Goal: Task Accomplishment & Management: Use online tool/utility

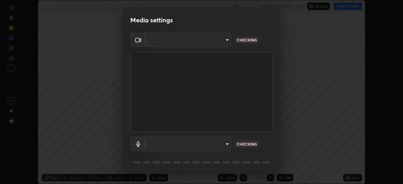
scroll to position [184, 403]
type input "e5f32b9a37d83756d2696e8423a1893a7de7eefef83412cf73fe4da3c4688103"
click at [188, 143] on body "Erase all Plant Kingdom - 8 Recording WAS SCHEDULED TO START AT 6:30 PM Setting…" at bounding box center [201, 92] width 403 height 184
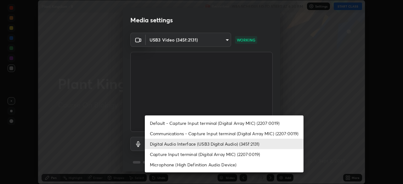
click at [168, 156] on li "Capture Input terminal (Digital Array MIC) (2207:0019)" at bounding box center [224, 154] width 159 height 10
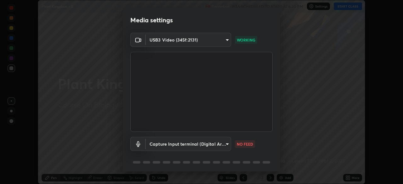
click at [167, 145] on body "Erase all Plant Kingdom - 8 Recording WAS SCHEDULED TO START AT 6:30 PM Setting…" at bounding box center [201, 92] width 403 height 184
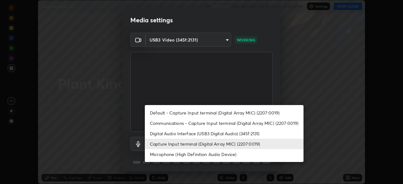
click at [166, 132] on li "Digital Audio Interface (USB3 Digital Audio) (345f:2131)" at bounding box center [224, 133] width 159 height 10
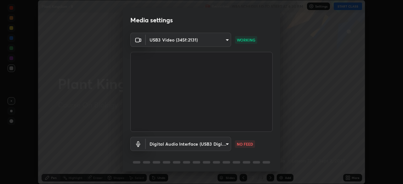
type input "ae0975cef7388746c2778fd6dc2b00d9a595315052e87b14b0d2850c1354851c"
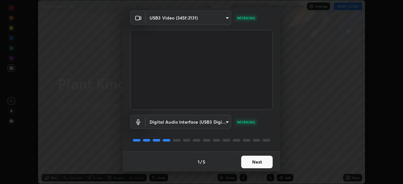
click at [247, 163] on button "Next" at bounding box center [256, 162] width 31 height 13
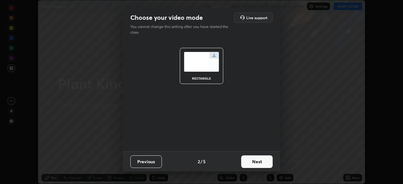
click at [250, 162] on button "Next" at bounding box center [256, 162] width 31 height 13
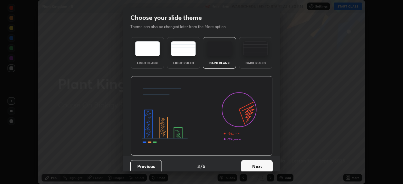
click at [253, 164] on button "Next" at bounding box center [256, 166] width 31 height 13
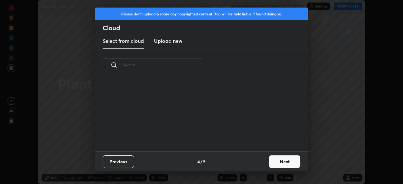
click at [272, 162] on button "Next" at bounding box center [284, 162] width 31 height 13
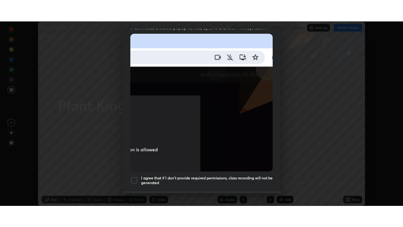
scroll to position [151, 0]
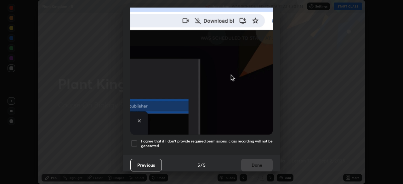
click at [133, 140] on div at bounding box center [134, 144] width 8 height 8
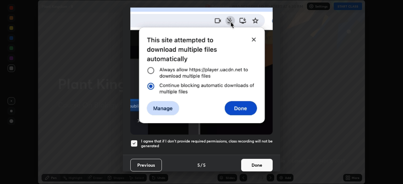
click at [246, 163] on button "Done" at bounding box center [256, 165] width 31 height 13
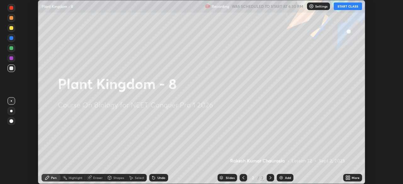
click at [339, 8] on button "START CLASS" at bounding box center [348, 7] width 28 height 8
click at [352, 180] on div "More" at bounding box center [352, 178] width 19 height 8
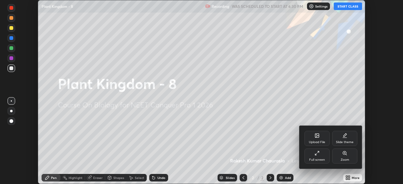
click at [338, 141] on div "Slide theme" at bounding box center [345, 142] width 18 height 3
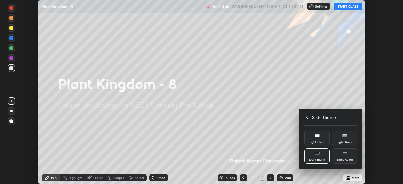
click at [344, 157] on div "Dark Ruled" at bounding box center [344, 156] width 25 height 15
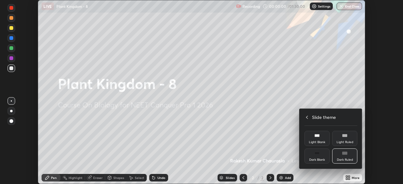
click at [307, 117] on icon at bounding box center [306, 117] width 5 height 5
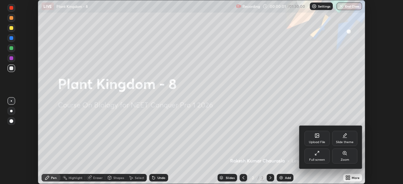
click at [316, 157] on div "Full screen" at bounding box center [316, 156] width 25 height 15
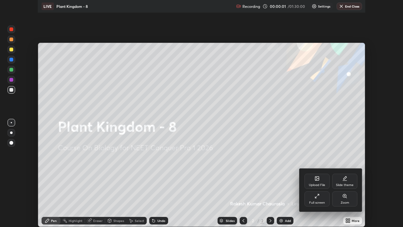
scroll to position [227, 403]
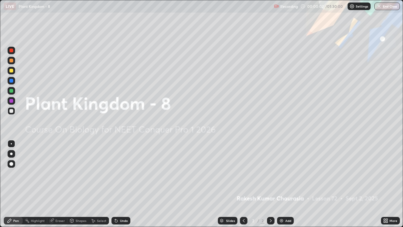
click at [283, 184] on div "Add" at bounding box center [285, 221] width 17 height 8
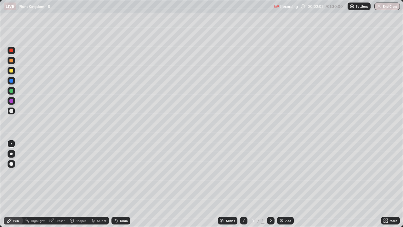
click at [11, 110] on div at bounding box center [11, 111] width 4 height 4
click at [11, 144] on div at bounding box center [11, 143] width 1 height 1
click at [10, 72] on div at bounding box center [11, 71] width 4 height 4
click at [10, 144] on div at bounding box center [12, 144] width 8 height 8
click at [13, 111] on div at bounding box center [11, 111] width 4 height 4
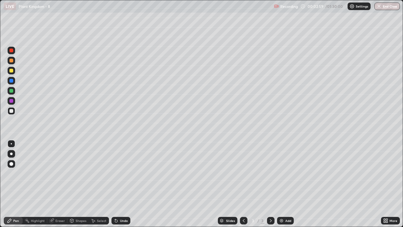
click at [12, 101] on div at bounding box center [11, 101] width 4 height 4
click at [9, 110] on div at bounding box center [12, 111] width 8 height 8
click at [11, 144] on div at bounding box center [11, 143] width 1 height 1
click at [9, 91] on div at bounding box center [12, 91] width 8 height 8
click at [11, 154] on div at bounding box center [11, 153] width 3 height 3
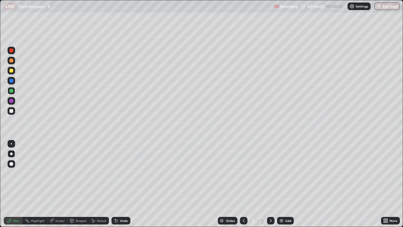
click at [11, 92] on div at bounding box center [11, 91] width 4 height 4
click at [11, 70] on div at bounding box center [11, 71] width 4 height 4
click at [11, 61] on div at bounding box center [11, 61] width 4 height 4
click at [11, 112] on div at bounding box center [11, 111] width 4 height 4
click at [12, 62] on div at bounding box center [11, 61] width 4 height 4
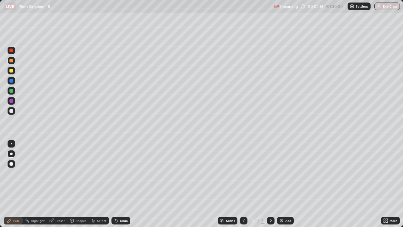
click at [11, 144] on div at bounding box center [11, 143] width 1 height 1
click at [121, 184] on div "Undo" at bounding box center [124, 220] width 8 height 3
click at [119, 184] on div "Undo" at bounding box center [120, 221] width 19 height 8
click at [120, 184] on div "Undo" at bounding box center [124, 220] width 8 height 3
click at [11, 111] on div at bounding box center [11, 111] width 4 height 4
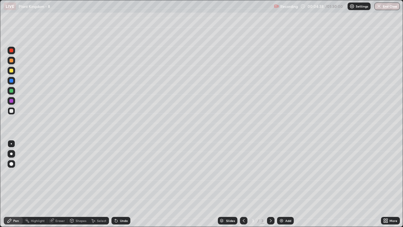
click at [11, 144] on div at bounding box center [11, 143] width 1 height 1
click at [80, 184] on div "Shapes" at bounding box center [81, 220] width 11 height 3
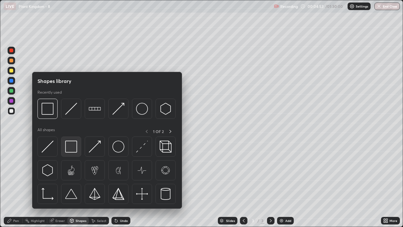
click at [73, 148] on img at bounding box center [71, 146] width 12 height 12
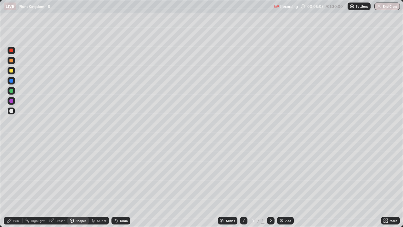
click at [11, 101] on div at bounding box center [11, 101] width 4 height 4
click at [13, 184] on div "Pen" at bounding box center [13, 221] width 19 height 8
click at [12, 156] on div at bounding box center [12, 154] width 8 height 8
click at [121, 184] on div "Undo" at bounding box center [124, 220] width 8 height 3
click at [106, 184] on div "Select" at bounding box center [99, 221] width 20 height 8
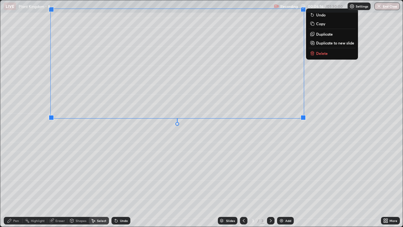
click at [276, 179] on div "0 ° Undo Copy Duplicate Duplicate to new slide Delete" at bounding box center [201, 113] width 403 height 226
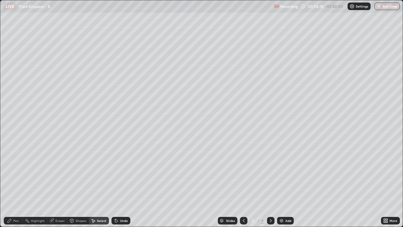
click at [15, 184] on div "Pen" at bounding box center [16, 220] width 6 height 3
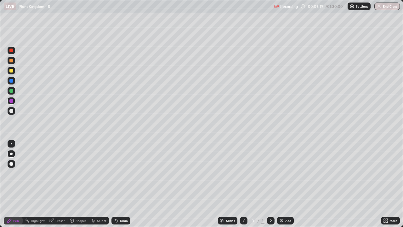
click at [12, 111] on div at bounding box center [11, 111] width 4 height 4
click at [11, 141] on div at bounding box center [12, 144] width 8 height 8
click at [10, 111] on div at bounding box center [11, 111] width 4 height 4
click at [10, 156] on div at bounding box center [12, 154] width 8 height 8
click at [280, 184] on img at bounding box center [281, 220] width 5 height 5
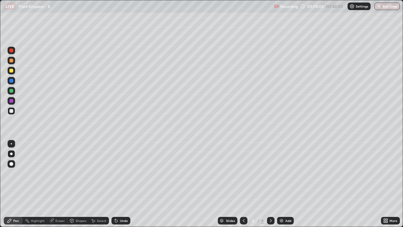
click at [243, 184] on icon at bounding box center [243, 220] width 5 height 5
click at [270, 184] on icon at bounding box center [270, 220] width 5 height 5
click at [11, 91] on div at bounding box center [11, 91] width 4 height 4
click at [12, 146] on div at bounding box center [12, 144] width 8 height 8
click at [13, 154] on div at bounding box center [12, 154] width 8 height 8
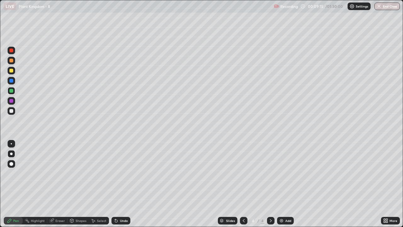
click at [11, 60] on div at bounding box center [11, 61] width 4 height 4
click at [11, 143] on div at bounding box center [11, 143] width 1 height 1
click at [9, 93] on div at bounding box center [12, 91] width 8 height 8
click at [11, 111] on div at bounding box center [11, 111] width 4 height 4
click at [14, 142] on div at bounding box center [12, 144] width 8 height 8
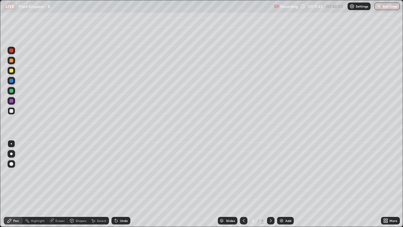
click at [12, 92] on div at bounding box center [11, 91] width 4 height 4
click at [57, 184] on div "Eraser" at bounding box center [59, 220] width 9 height 3
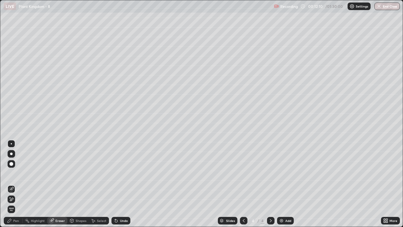
click at [16, 184] on div "Pen" at bounding box center [13, 221] width 19 height 8
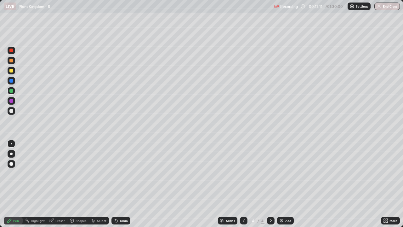
click at [11, 90] on div at bounding box center [11, 91] width 4 height 4
click at [11, 89] on div at bounding box center [11, 91] width 4 height 4
click at [11, 144] on div at bounding box center [11, 143] width 1 height 1
click at [11, 111] on div at bounding box center [11, 111] width 4 height 4
click at [11, 60] on div at bounding box center [11, 61] width 4 height 4
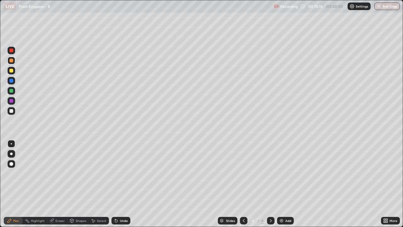
click at [384, 184] on icon at bounding box center [385, 222] width 2 height 2
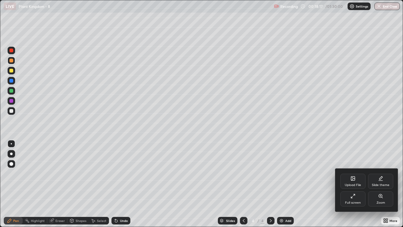
click at [348, 179] on div "Upload File" at bounding box center [352, 180] width 25 height 15
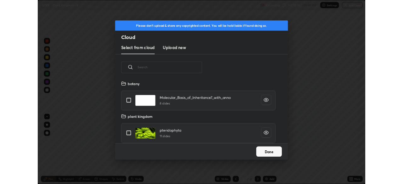
scroll to position [77, 202]
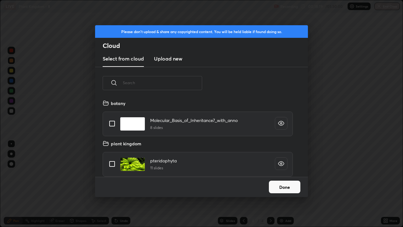
click at [163, 60] on h3 "Upload new" at bounding box center [168, 59] width 28 height 8
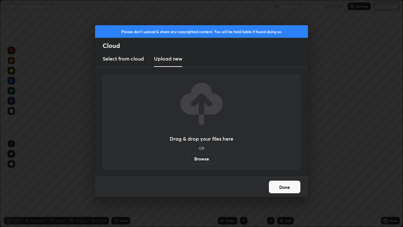
click at [193, 160] on label "Browse" at bounding box center [202, 159] width 28 height 10
click at [188, 160] on input "Browse" at bounding box center [188, 159] width 0 height 10
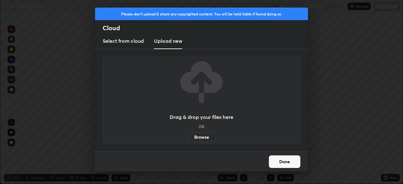
scroll to position [31303, 31084]
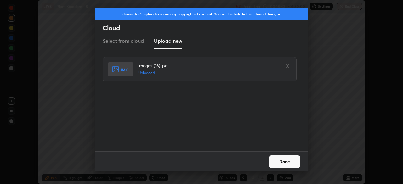
click at [274, 162] on button "Done" at bounding box center [284, 162] width 31 height 13
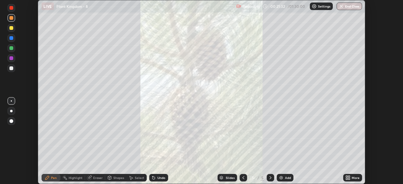
click at [349, 179] on icon at bounding box center [349, 179] width 2 height 2
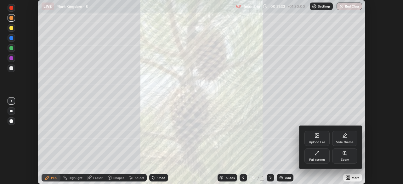
click at [311, 141] on div "Upload File" at bounding box center [317, 142] width 16 height 3
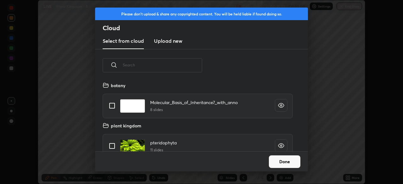
scroll to position [70, 202]
click at [160, 42] on h3 "Upload new" at bounding box center [168, 41] width 28 height 8
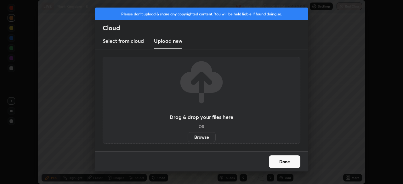
click at [195, 138] on label "Browse" at bounding box center [202, 137] width 28 height 10
click at [188, 138] on input "Browse" at bounding box center [188, 137] width 0 height 10
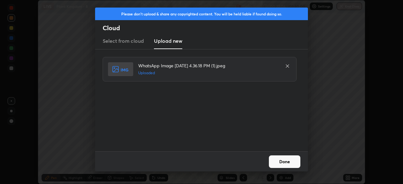
click at [275, 163] on button "Done" at bounding box center [284, 162] width 31 height 13
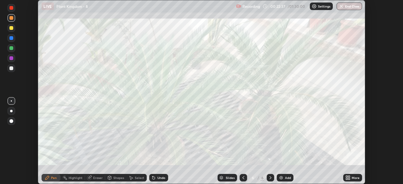
click at [347, 177] on icon at bounding box center [347, 177] width 2 height 2
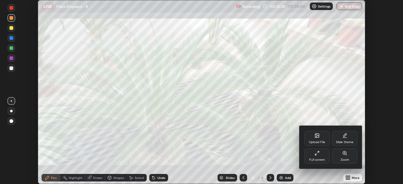
click at [311, 141] on div "Upload File" at bounding box center [317, 142] width 16 height 3
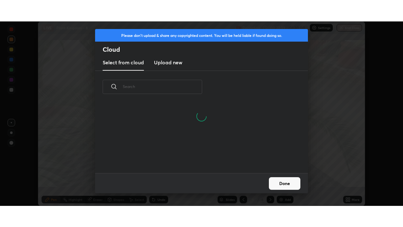
scroll to position [2, 3]
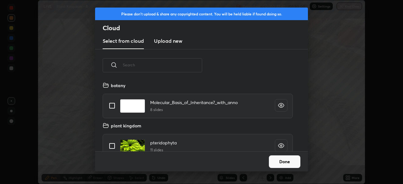
click at [162, 42] on h3 "Upload new" at bounding box center [168, 41] width 28 height 8
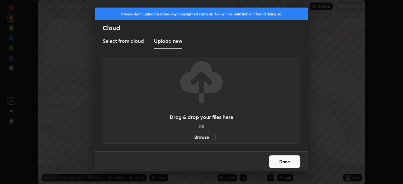
click at [193, 136] on label "Browse" at bounding box center [202, 137] width 28 height 10
click at [188, 136] on input "Browse" at bounding box center [188, 137] width 0 height 10
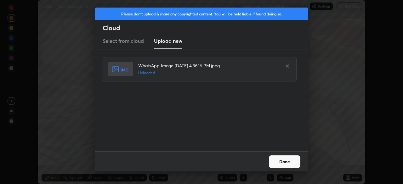
click at [273, 164] on button "Done" at bounding box center [284, 162] width 31 height 13
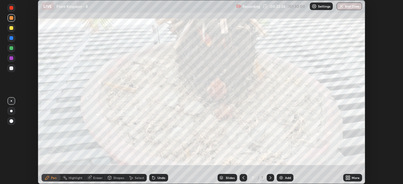
click at [243, 178] on icon at bounding box center [243, 177] width 5 height 5
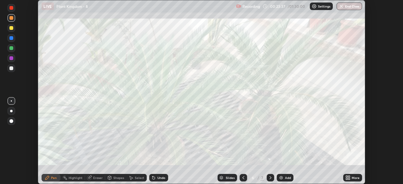
click at [243, 178] on icon at bounding box center [243, 177] width 5 height 5
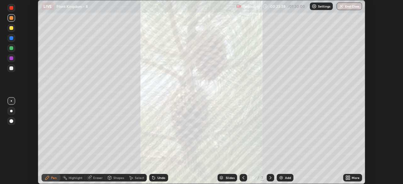
click at [243, 178] on icon at bounding box center [243, 177] width 5 height 5
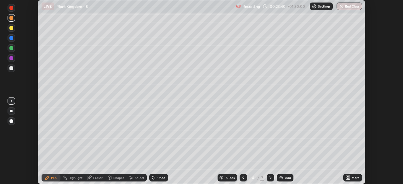
click at [348, 179] on icon at bounding box center [347, 177] width 5 height 5
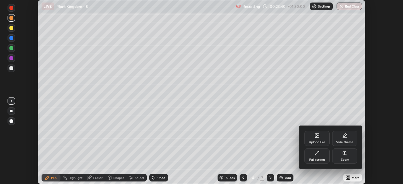
click at [309, 157] on div "Full screen" at bounding box center [316, 156] width 25 height 15
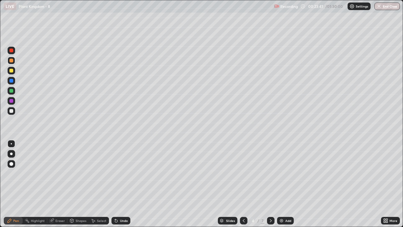
scroll to position [227, 403]
click at [11, 60] on div at bounding box center [11, 61] width 4 height 4
click at [12, 79] on div at bounding box center [11, 81] width 4 height 4
click at [126, 184] on div "Undo" at bounding box center [119, 220] width 21 height 13
click at [10, 111] on div at bounding box center [11, 111] width 4 height 4
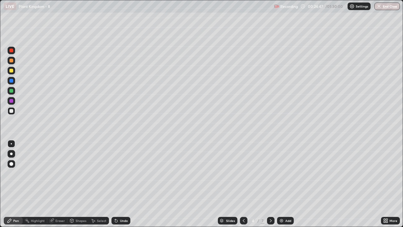
click at [10, 71] on div at bounding box center [11, 71] width 4 height 4
click at [14, 108] on div at bounding box center [12, 111] width 8 height 8
click at [78, 184] on div "Shapes" at bounding box center [81, 220] width 11 height 3
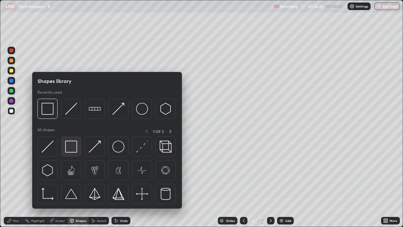
click at [76, 149] on img at bounding box center [71, 146] width 12 height 12
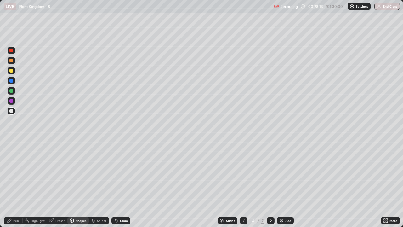
click at [384, 184] on icon at bounding box center [385, 222] width 2 height 2
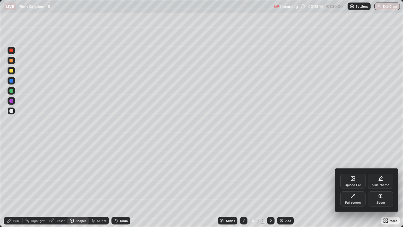
click at [348, 183] on div "Upload File" at bounding box center [353, 184] width 16 height 3
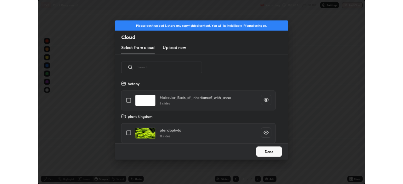
scroll to position [77, 202]
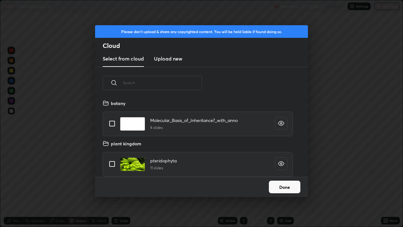
click at [162, 60] on h3 "Upload new" at bounding box center [168, 59] width 28 height 8
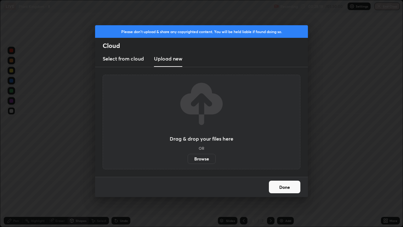
click at [193, 159] on label "Browse" at bounding box center [202, 159] width 28 height 10
click at [188, 159] on input "Browse" at bounding box center [188, 159] width 0 height 10
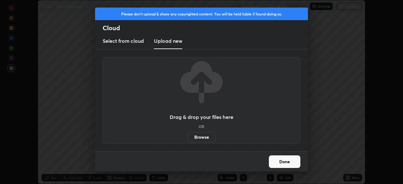
scroll to position [31303, 31084]
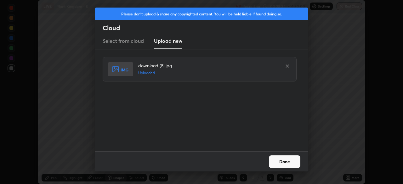
click at [273, 162] on button "Done" at bounding box center [284, 162] width 31 height 13
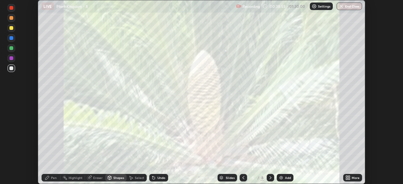
click at [350, 178] on icon at bounding box center [347, 177] width 5 height 5
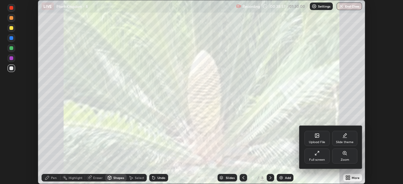
click at [316, 140] on div "Upload File" at bounding box center [316, 138] width 25 height 15
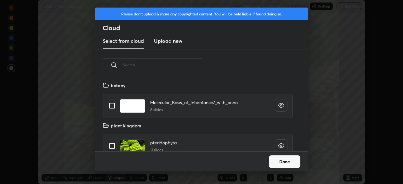
scroll to position [70, 202]
click at [172, 42] on h3 "Upload new" at bounding box center [168, 41] width 28 height 8
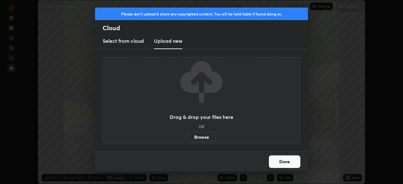
click at [196, 136] on label "Browse" at bounding box center [202, 137] width 28 height 10
click at [188, 136] on input "Browse" at bounding box center [188, 137] width 0 height 10
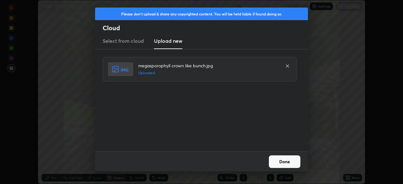
click at [273, 162] on button "Done" at bounding box center [284, 162] width 31 height 13
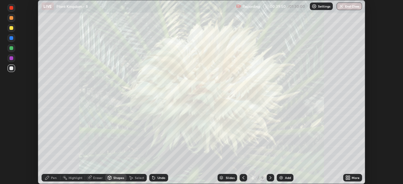
click at [346, 178] on icon at bounding box center [347, 177] width 5 height 5
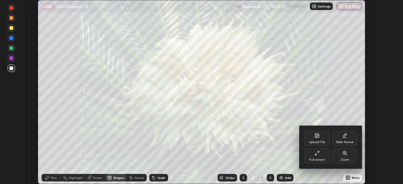
click at [315, 142] on div "Upload File" at bounding box center [317, 142] width 16 height 3
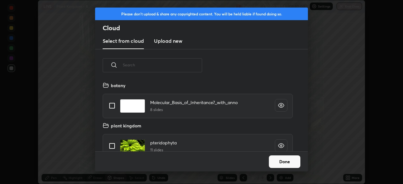
click at [160, 43] on h3 "Upload new" at bounding box center [168, 41] width 28 height 8
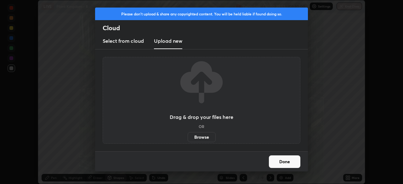
click at [199, 137] on label "Browse" at bounding box center [202, 137] width 28 height 10
click at [188, 137] on input "Browse" at bounding box center [188, 137] width 0 height 10
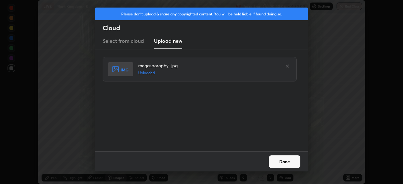
click at [274, 161] on button "Done" at bounding box center [284, 162] width 31 height 13
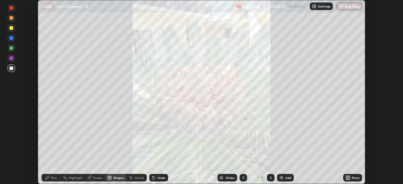
click at [11, 28] on div at bounding box center [11, 28] width 4 height 4
click at [154, 179] on icon at bounding box center [153, 178] width 3 height 3
click at [50, 179] on div "Pen" at bounding box center [51, 178] width 19 height 8
click at [11, 68] on div at bounding box center [11, 68] width 4 height 4
click at [11, 29] on div at bounding box center [11, 28] width 4 height 4
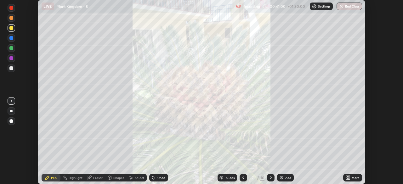
click at [349, 179] on icon at bounding box center [349, 179] width 2 height 2
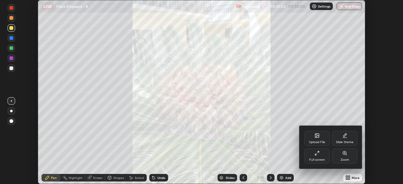
click at [313, 142] on div "Upload File" at bounding box center [317, 142] width 16 height 3
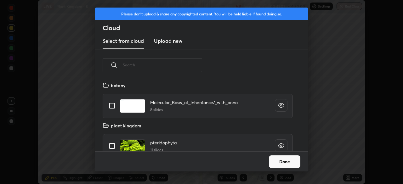
scroll to position [2, 3]
click at [164, 42] on h3 "Upload new" at bounding box center [168, 41] width 28 height 8
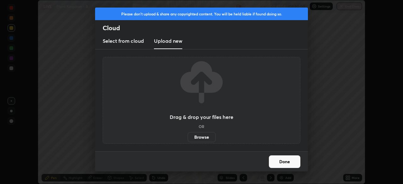
click at [198, 140] on label "Browse" at bounding box center [202, 137] width 28 height 10
click at [188, 140] on input "Browse" at bounding box center [188, 137] width 0 height 10
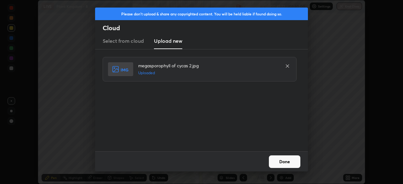
click at [273, 162] on button "Done" at bounding box center [284, 162] width 31 height 13
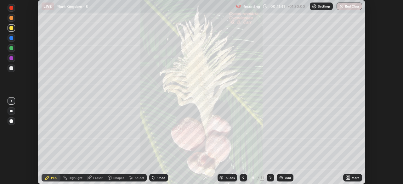
click at [242, 180] on icon at bounding box center [243, 177] width 5 height 5
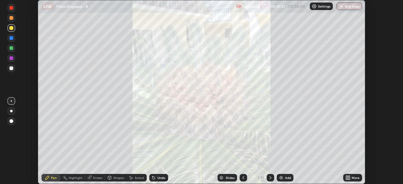
click at [268, 180] on icon at bounding box center [270, 177] width 5 height 5
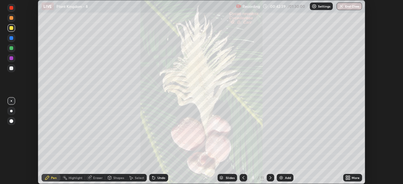
click at [243, 178] on icon at bounding box center [243, 177] width 5 height 5
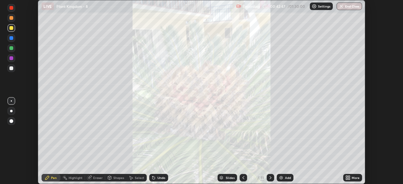
click at [242, 178] on icon at bounding box center [243, 177] width 5 height 5
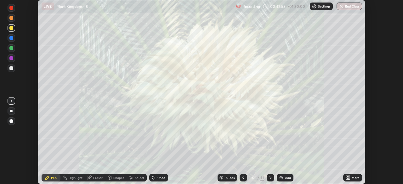
click at [270, 178] on icon at bounding box center [270, 177] width 5 height 5
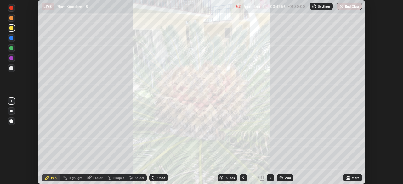
click at [270, 178] on icon at bounding box center [270, 177] width 5 height 5
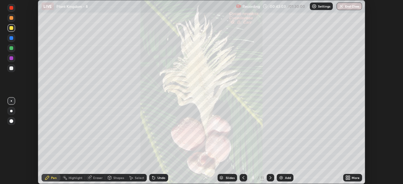
click at [346, 178] on icon at bounding box center [347, 177] width 5 height 5
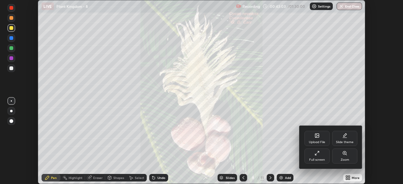
click at [316, 143] on div "Upload File" at bounding box center [317, 142] width 16 height 3
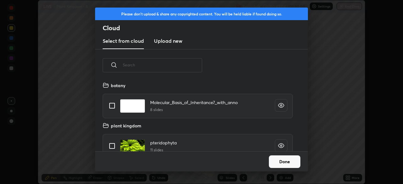
scroll to position [70, 202]
click at [162, 42] on h3 "Upload new" at bounding box center [168, 41] width 28 height 8
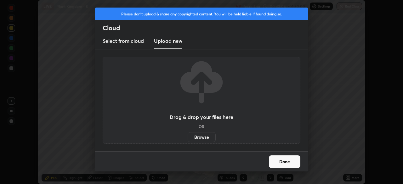
click at [192, 136] on label "Browse" at bounding box center [202, 137] width 28 height 10
click at [188, 136] on input "Browse" at bounding box center [188, 137] width 0 height 10
click at [275, 164] on button "Done" at bounding box center [284, 162] width 31 height 13
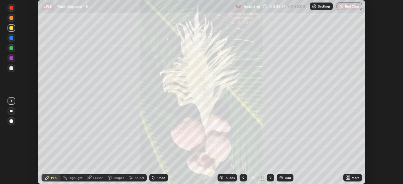
click at [228, 179] on div "Slides" at bounding box center [230, 177] width 9 height 3
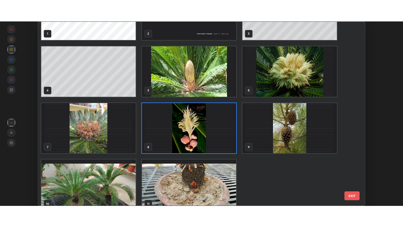
scroll to position [43, 0]
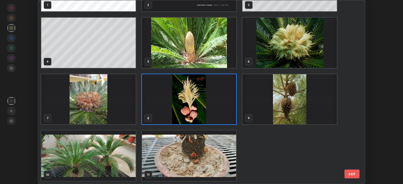
click at [196, 160] on img "grid" at bounding box center [189, 156] width 94 height 50
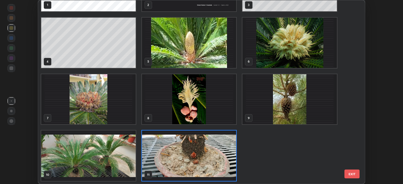
click at [196, 158] on img "grid" at bounding box center [189, 156] width 94 height 50
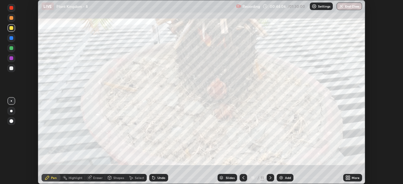
click at [283, 180] on img at bounding box center [281, 177] width 5 height 5
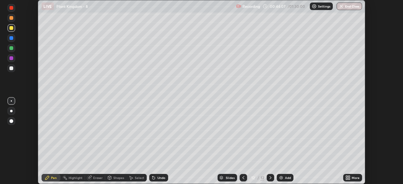
click at [346, 180] on icon at bounding box center [347, 179] width 2 height 2
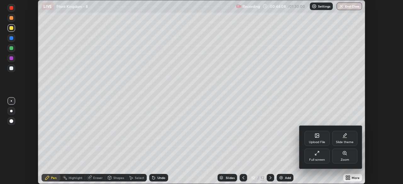
click at [314, 157] on div "Full screen" at bounding box center [316, 156] width 25 height 15
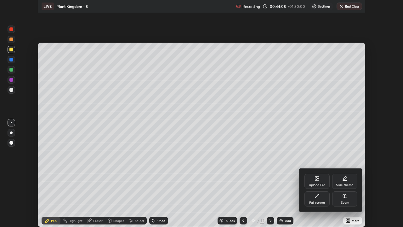
scroll to position [227, 403]
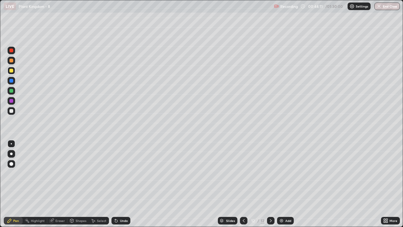
click at [11, 72] on div at bounding box center [11, 71] width 4 height 4
click at [12, 144] on div at bounding box center [11, 143] width 1 height 1
click at [11, 61] on div at bounding box center [11, 61] width 4 height 4
click at [12, 111] on div at bounding box center [11, 111] width 4 height 4
click at [12, 72] on div at bounding box center [11, 71] width 4 height 4
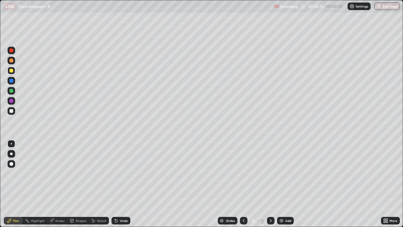
click at [10, 91] on div at bounding box center [11, 91] width 4 height 4
click at [9, 71] on div at bounding box center [12, 71] width 8 height 8
click at [13, 111] on div at bounding box center [11, 111] width 4 height 4
click at [11, 73] on div at bounding box center [12, 71] width 8 height 8
click at [121, 184] on div "Undo" at bounding box center [120, 221] width 19 height 8
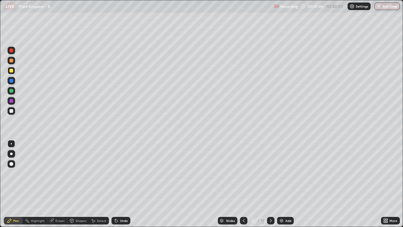
click at [121, 184] on div "Undo" at bounding box center [120, 221] width 19 height 8
click at [8, 112] on div at bounding box center [12, 111] width 8 height 8
click at [11, 144] on div at bounding box center [11, 143] width 1 height 1
click at [11, 111] on div at bounding box center [11, 111] width 4 height 4
click at [13, 151] on div at bounding box center [12, 154] width 8 height 8
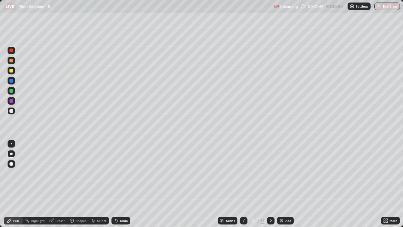
click at [124, 184] on div "Undo" at bounding box center [120, 221] width 19 height 8
click at [14, 144] on div at bounding box center [12, 144] width 8 height 8
click at [103, 184] on div "Select" at bounding box center [101, 220] width 9 height 3
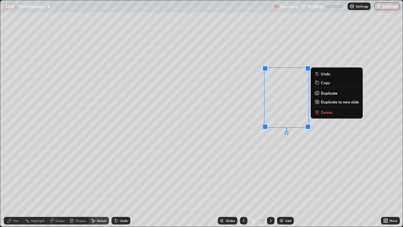
click at [325, 94] on p "Duplicate" at bounding box center [329, 92] width 17 height 5
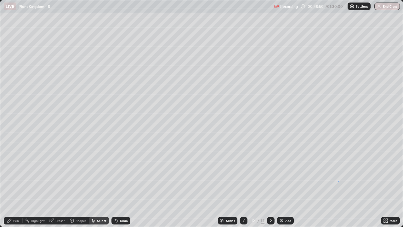
click at [338, 180] on div "0 ° Undo Copy Duplicate Duplicate to new slide Delete" at bounding box center [201, 113] width 403 height 226
click at [16, 184] on div "Pen" at bounding box center [16, 220] width 6 height 3
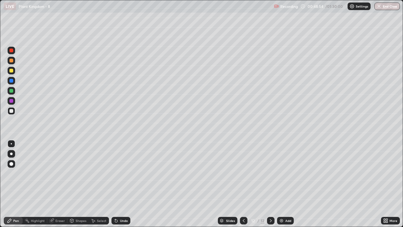
click at [12, 100] on div at bounding box center [11, 101] width 4 height 4
click at [13, 71] on div at bounding box center [11, 71] width 4 height 4
click at [11, 111] on div at bounding box center [11, 111] width 4 height 4
click at [11, 144] on div at bounding box center [11, 143] width 1 height 1
click at [11, 71] on div at bounding box center [11, 71] width 4 height 4
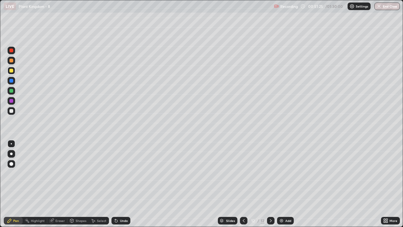
click at [9, 111] on div at bounding box center [11, 111] width 4 height 4
click at [11, 144] on div at bounding box center [11, 143] width 1 height 1
click at [282, 184] on div "Add" at bounding box center [285, 221] width 17 height 8
click at [11, 72] on div at bounding box center [11, 71] width 4 height 4
click at [9, 51] on div at bounding box center [12, 51] width 8 height 8
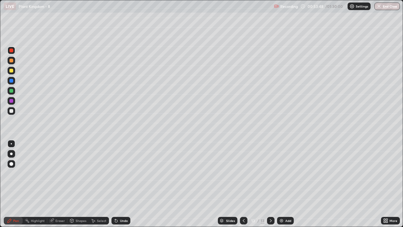
click at [11, 154] on div at bounding box center [11, 153] width 3 height 3
click at [11, 112] on div at bounding box center [11, 111] width 4 height 4
click at [11, 154] on div at bounding box center [11, 153] width 3 height 3
click at [9, 110] on div at bounding box center [12, 111] width 8 height 8
click at [11, 144] on div at bounding box center [11, 143] width 1 height 1
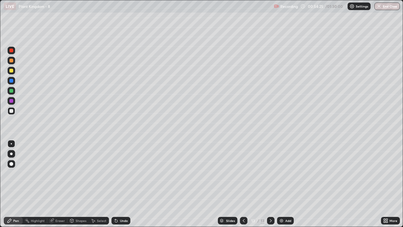
click at [100, 184] on div "Select" at bounding box center [101, 220] width 9 height 3
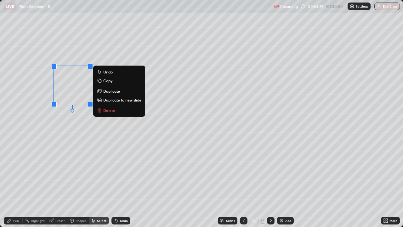
click at [108, 81] on p "Copy" at bounding box center [107, 80] width 9 height 5
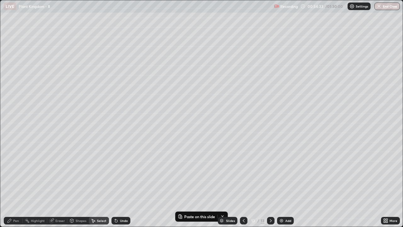
click at [15, 184] on div "Pen" at bounding box center [16, 220] width 6 height 3
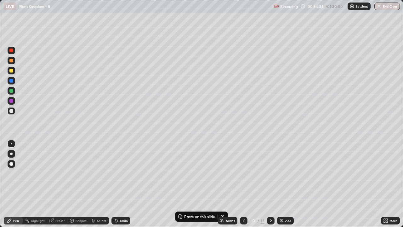
click at [10, 111] on div at bounding box center [11, 111] width 4 height 4
click at [11, 144] on div at bounding box center [11, 143] width 1 height 1
click at [103, 184] on div "Select" at bounding box center [101, 220] width 9 height 3
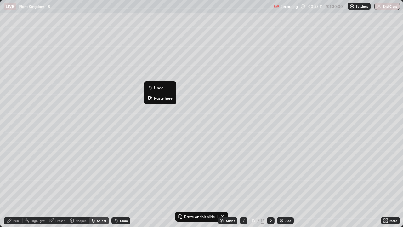
click at [158, 98] on p "Paste here" at bounding box center [163, 97] width 19 height 5
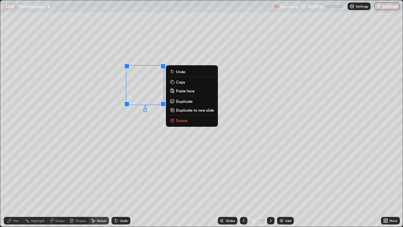
click at [155, 159] on div "0 ° Undo Copy Paste here Duplicate Duplicate to new slide Delete" at bounding box center [201, 113] width 403 height 226
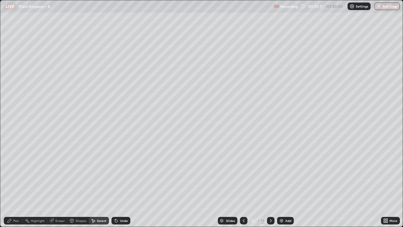
click at [20, 184] on div "Pen" at bounding box center [13, 221] width 19 height 8
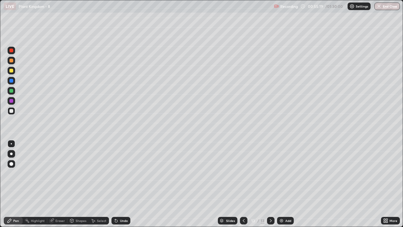
click at [11, 51] on div at bounding box center [11, 50] width 4 height 4
click at [11, 153] on div at bounding box center [11, 153] width 3 height 3
click at [12, 110] on div at bounding box center [11, 111] width 4 height 4
click at [11, 143] on div at bounding box center [11, 143] width 1 height 1
click at [11, 111] on div at bounding box center [11, 111] width 4 height 4
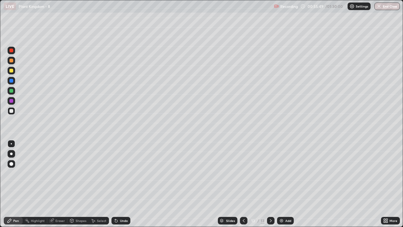
click at [11, 144] on div at bounding box center [11, 143] width 1 height 1
click at [99, 184] on div "Select" at bounding box center [101, 220] width 9 height 3
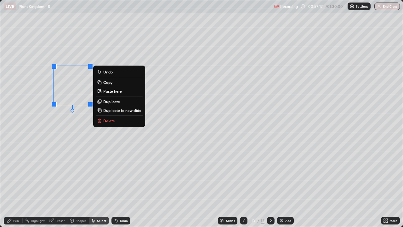
click at [108, 83] on p "Copy" at bounding box center [107, 82] width 9 height 5
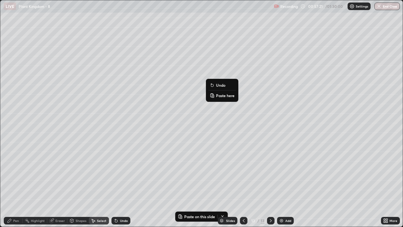
click at [219, 96] on p "Paste here" at bounding box center [225, 95] width 19 height 5
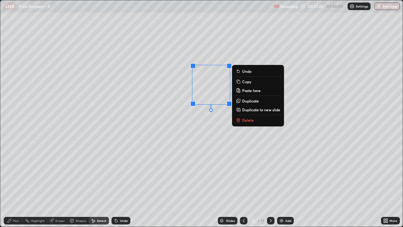
click at [209, 150] on div "0 ° Undo Copy Paste here Duplicate Duplicate to new slide Delete" at bounding box center [201, 113] width 403 height 226
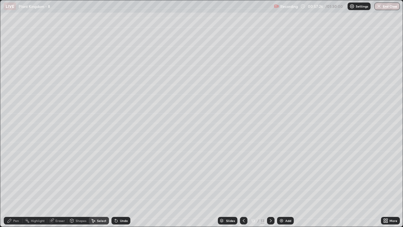
click at [17, 184] on div "Pen" at bounding box center [16, 220] width 6 height 3
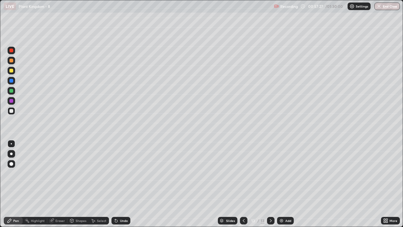
click at [11, 50] on div at bounding box center [11, 50] width 4 height 4
click at [11, 154] on div at bounding box center [11, 153] width 3 height 3
click at [10, 111] on div at bounding box center [11, 111] width 4 height 4
click at [12, 154] on div at bounding box center [11, 153] width 3 height 3
click at [59, 184] on div "Eraser" at bounding box center [57, 221] width 20 height 8
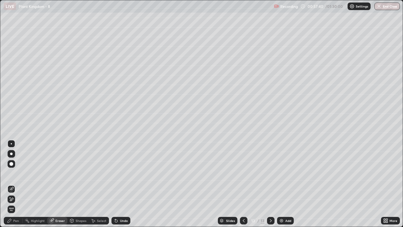
click at [14, 184] on div "Pen" at bounding box center [13, 221] width 19 height 8
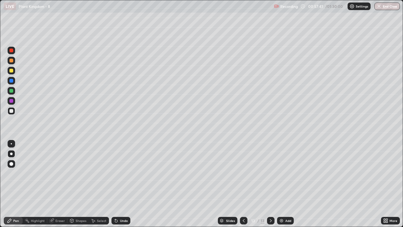
click at [10, 111] on div at bounding box center [11, 111] width 4 height 4
click at [11, 144] on div at bounding box center [11, 143] width 1 height 1
click at [11, 112] on div at bounding box center [11, 111] width 4 height 4
click at [11, 144] on div at bounding box center [11, 143] width 1 height 1
click at [12, 61] on div at bounding box center [11, 61] width 4 height 4
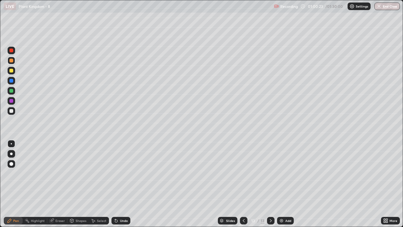
click at [13, 112] on div at bounding box center [11, 111] width 4 height 4
click at [100, 184] on div "Select" at bounding box center [101, 220] width 9 height 3
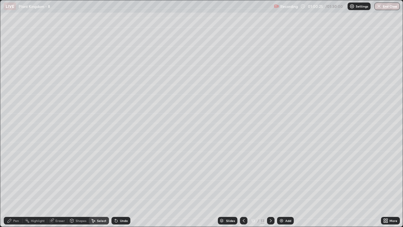
click at [80, 184] on div "Shapes" at bounding box center [81, 220] width 11 height 3
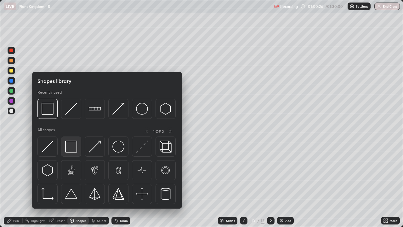
click at [73, 149] on img at bounding box center [71, 146] width 12 height 12
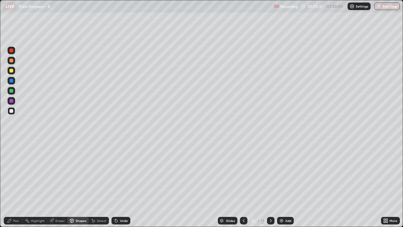
click at [13, 51] on div at bounding box center [11, 50] width 4 height 4
click at [17, 184] on div "Pen" at bounding box center [16, 220] width 6 height 3
click at [11, 153] on div at bounding box center [11, 153] width 3 height 3
click at [11, 110] on div at bounding box center [11, 111] width 4 height 4
click at [11, 144] on div at bounding box center [11, 143] width 1 height 1
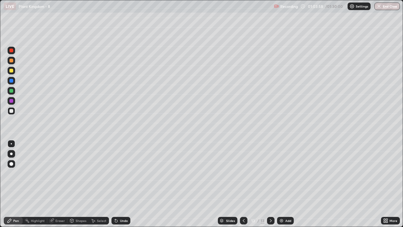
click at [101, 184] on div "Select" at bounding box center [101, 220] width 9 height 3
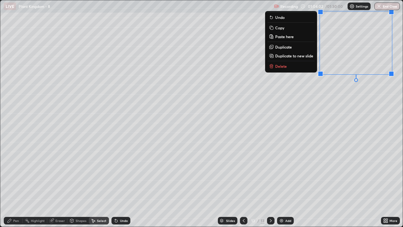
click at [360, 128] on div "0 ° Undo Copy Paste here Duplicate Duplicate to new slide Delete" at bounding box center [201, 113] width 403 height 226
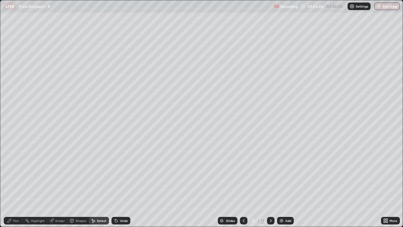
click at [17, 184] on div "Pen" at bounding box center [13, 221] width 19 height 8
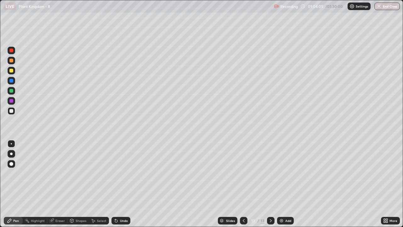
click at [12, 51] on div at bounding box center [11, 50] width 4 height 4
click at [10, 52] on div at bounding box center [11, 50] width 4 height 4
click at [11, 143] on div at bounding box center [11, 143] width 1 height 1
click at [11, 154] on div at bounding box center [11, 153] width 3 height 3
click at [11, 71] on div at bounding box center [11, 71] width 4 height 4
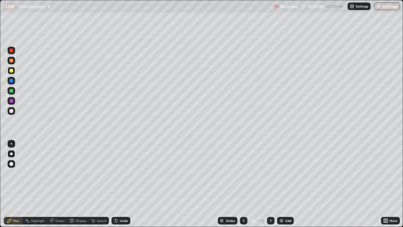
click at [11, 144] on div at bounding box center [11, 143] width 1 height 1
click at [12, 112] on div at bounding box center [11, 111] width 4 height 4
click at [60, 184] on div "Eraser" at bounding box center [59, 220] width 9 height 3
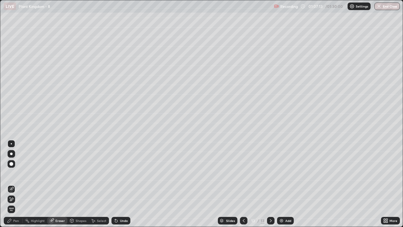
click at [16, 184] on div "Pen" at bounding box center [16, 220] width 6 height 3
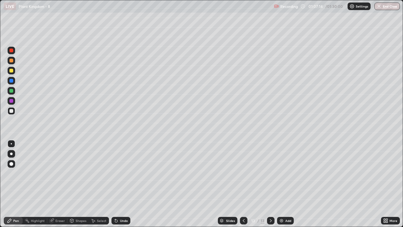
click at [11, 49] on div at bounding box center [11, 50] width 4 height 4
click at [11, 154] on div at bounding box center [11, 153] width 3 height 3
click at [11, 111] on div at bounding box center [11, 111] width 4 height 4
click at [11, 144] on div at bounding box center [11, 143] width 1 height 1
click at [13, 60] on div at bounding box center [11, 61] width 4 height 4
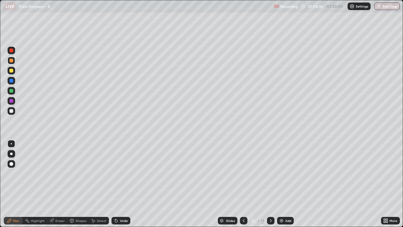
click at [11, 110] on div at bounding box center [11, 111] width 4 height 4
click at [11, 144] on div at bounding box center [11, 143] width 1 height 1
click at [62, 184] on div "Eraser" at bounding box center [59, 220] width 9 height 3
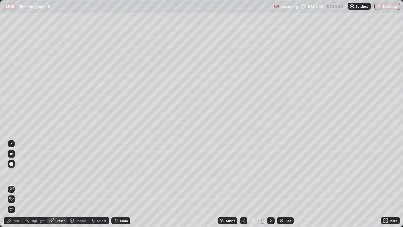
click at [17, 184] on div "Pen" at bounding box center [16, 220] width 6 height 3
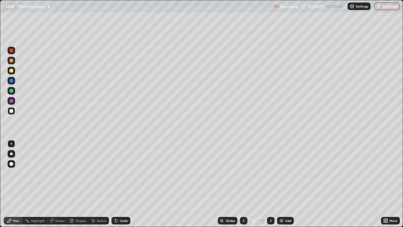
click at [12, 111] on div at bounding box center [11, 111] width 4 height 4
click at [11, 144] on div at bounding box center [11, 143] width 1 height 1
click at [11, 60] on div at bounding box center [11, 61] width 4 height 4
click at [11, 144] on div at bounding box center [11, 143] width 1 height 1
click at [11, 111] on div at bounding box center [11, 111] width 4 height 4
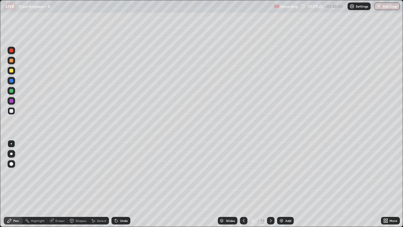
click at [11, 144] on div at bounding box center [11, 143] width 1 height 1
click at [11, 111] on div at bounding box center [11, 111] width 4 height 4
click at [9, 62] on div at bounding box center [12, 61] width 8 height 8
click at [243, 184] on icon at bounding box center [243, 220] width 5 height 5
click at [270, 184] on icon at bounding box center [270, 220] width 5 height 5
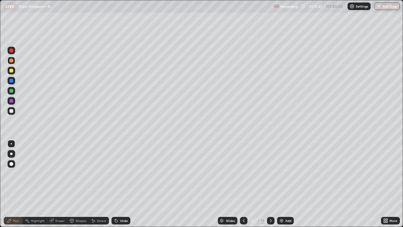
click at [11, 113] on div at bounding box center [12, 111] width 8 height 8
click at [12, 145] on div at bounding box center [12, 144] width 8 height 8
click at [269, 184] on icon at bounding box center [270, 220] width 5 height 5
click at [282, 184] on img at bounding box center [281, 220] width 5 height 5
click at [11, 72] on div at bounding box center [11, 71] width 4 height 4
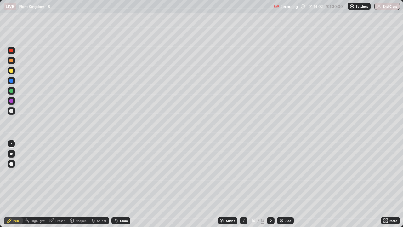
click at [243, 184] on icon at bounding box center [243, 220] width 5 height 5
click at [271, 184] on icon at bounding box center [270, 220] width 5 height 5
click at [11, 62] on div at bounding box center [11, 61] width 4 height 4
click at [11, 112] on div at bounding box center [11, 111] width 4 height 4
click at [11, 71] on div at bounding box center [11, 71] width 4 height 4
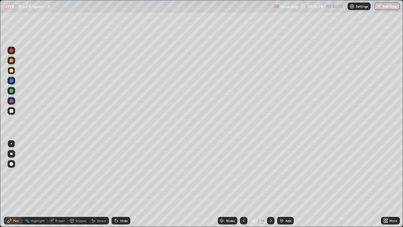
click at [10, 92] on div at bounding box center [11, 91] width 4 height 4
click at [100, 184] on div "Select" at bounding box center [101, 220] width 9 height 3
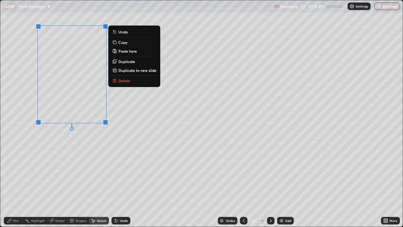
click at [94, 162] on div "0 ° Undo Copy Paste here Duplicate Duplicate to new slide Delete" at bounding box center [201, 113] width 403 height 226
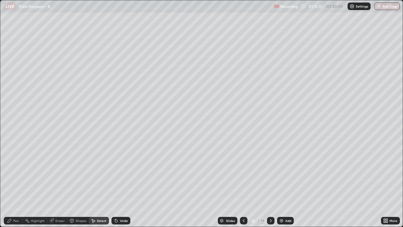
click at [9, 184] on div "Pen" at bounding box center [13, 221] width 19 height 8
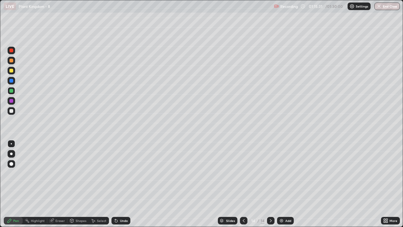
click at [10, 111] on div at bounding box center [11, 111] width 4 height 4
click at [11, 144] on div at bounding box center [11, 143] width 1 height 1
click at [12, 71] on div at bounding box center [11, 71] width 4 height 4
click at [11, 144] on div at bounding box center [11, 143] width 1 height 1
click at [62, 184] on div "Eraser" at bounding box center [59, 220] width 9 height 3
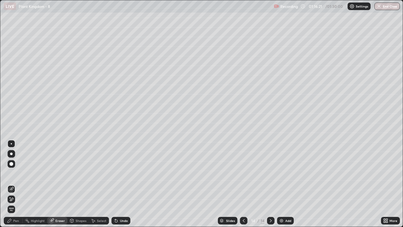
click at [15, 184] on div "Pen" at bounding box center [16, 220] width 6 height 3
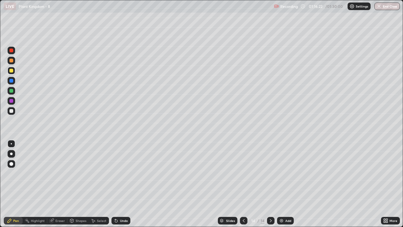
click at [11, 71] on div at bounding box center [11, 71] width 4 height 4
click at [12, 51] on div at bounding box center [11, 50] width 4 height 4
click at [11, 154] on div at bounding box center [11, 153] width 3 height 3
click at [55, 184] on div "Eraser" at bounding box center [59, 220] width 9 height 3
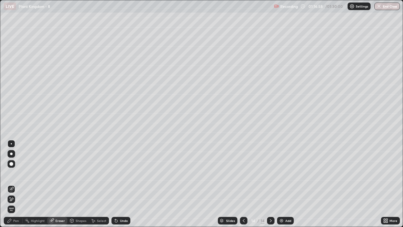
click at [60, 184] on div "Eraser" at bounding box center [59, 220] width 9 height 3
click at [14, 184] on div "Pen" at bounding box center [16, 220] width 6 height 3
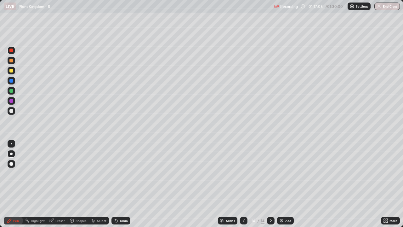
click at [37, 184] on div "Highlight" at bounding box center [38, 220] width 14 height 3
click at [12, 184] on icon at bounding box center [11, 198] width 5 height 5
click at [98, 184] on div "Select" at bounding box center [99, 221] width 20 height 8
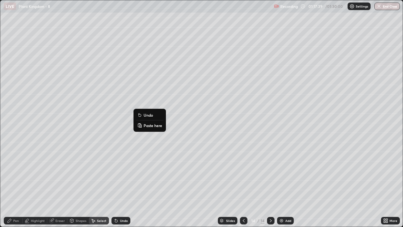
click at [136, 160] on div "0 ° Undo Copy Paste here Duplicate Duplicate to new slide Delete" at bounding box center [201, 113] width 403 height 226
click at [14, 184] on div "Pen" at bounding box center [13, 221] width 19 height 8
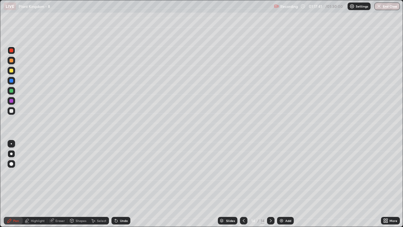
click at [9, 110] on div at bounding box center [11, 111] width 4 height 4
click at [11, 144] on div at bounding box center [11, 143] width 1 height 1
click at [12, 80] on div at bounding box center [11, 81] width 4 height 4
click at [11, 144] on div at bounding box center [11, 143] width 1 height 1
click at [11, 53] on div at bounding box center [12, 51] width 8 height 8
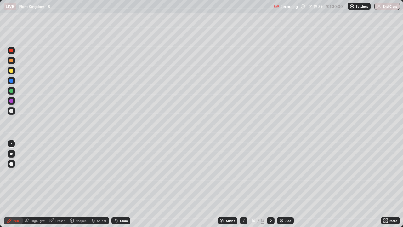
click at [124, 184] on div "Undo" at bounding box center [124, 220] width 8 height 3
click at [11, 82] on div at bounding box center [11, 81] width 4 height 4
click at [11, 51] on div at bounding box center [11, 50] width 4 height 4
click at [101, 184] on div "Select" at bounding box center [101, 220] width 9 height 3
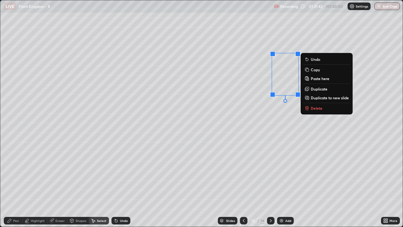
click at [284, 131] on div "0 ° Undo Copy Paste here Duplicate Duplicate to new slide Delete" at bounding box center [201, 113] width 403 height 226
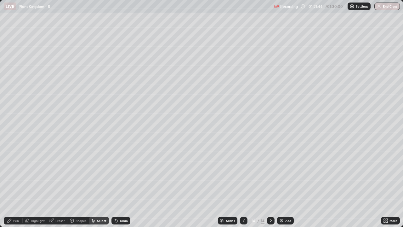
click at [16, 184] on div "Pen" at bounding box center [16, 220] width 6 height 3
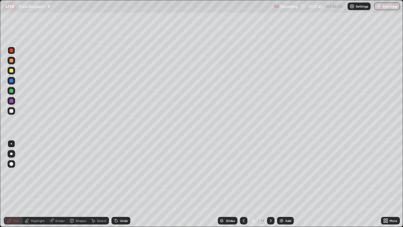
click at [11, 146] on div at bounding box center [12, 144] width 8 height 8
click at [14, 110] on div at bounding box center [12, 111] width 8 height 8
click at [100, 184] on div "Select" at bounding box center [101, 220] width 9 height 3
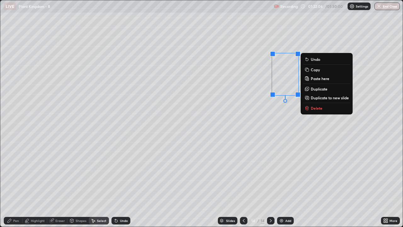
click at [314, 71] on p "Copy" at bounding box center [315, 69] width 9 height 5
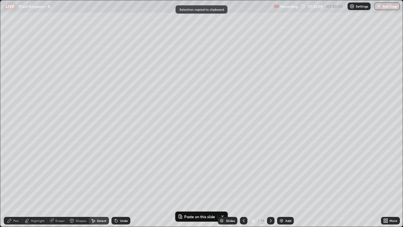
click at [16, 184] on div "Pen" at bounding box center [16, 220] width 6 height 3
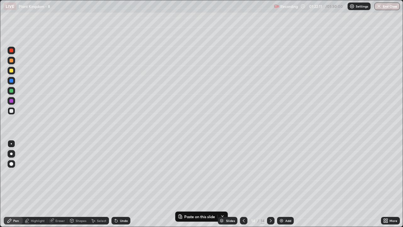
click at [14, 144] on div at bounding box center [12, 144] width 8 height 8
click at [100, 184] on div "Select" at bounding box center [101, 220] width 9 height 3
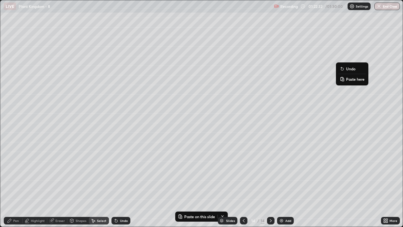
click at [350, 81] on p "Paste here" at bounding box center [355, 79] width 19 height 5
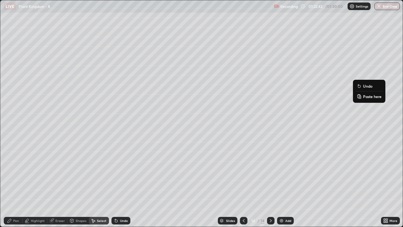
click at [350, 128] on div "0 ° Undo Copy Paste here Duplicate Duplicate to new slide Delete" at bounding box center [201, 113] width 403 height 226
click at [61, 184] on div "Eraser" at bounding box center [59, 220] width 9 height 3
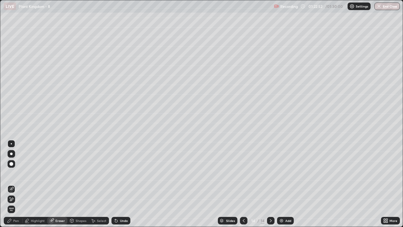
click at [17, 184] on div "Pen" at bounding box center [16, 220] width 6 height 3
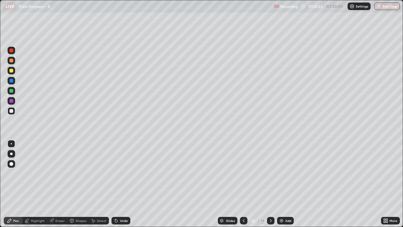
click at [14, 68] on div at bounding box center [12, 71] width 8 height 8
click at [11, 154] on div at bounding box center [11, 153] width 3 height 3
click at [11, 144] on div at bounding box center [11, 143] width 1 height 1
click at [11, 113] on div at bounding box center [12, 111] width 8 height 8
click at [10, 72] on div at bounding box center [11, 71] width 4 height 4
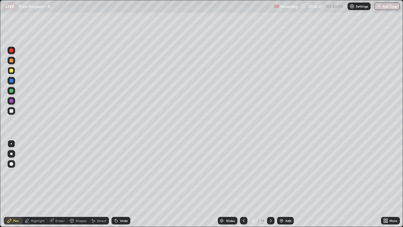
click at [14, 110] on div at bounding box center [12, 111] width 8 height 8
click at [97, 184] on div "Select" at bounding box center [101, 220] width 9 height 3
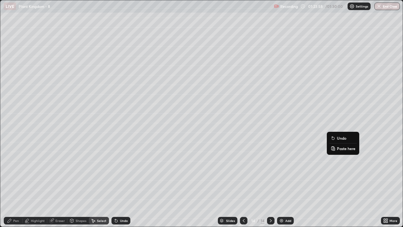
click at [338, 148] on p "Paste here" at bounding box center [346, 148] width 19 height 5
click at [337, 184] on div "0 ° Undo Copy Paste here Duplicate Duplicate to new slide Delete" at bounding box center [201, 113] width 403 height 226
click at [59, 184] on div "Eraser" at bounding box center [59, 220] width 9 height 3
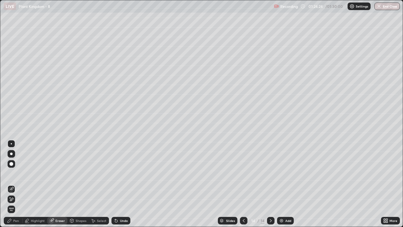
click at [14, 184] on div "Pen" at bounding box center [16, 220] width 6 height 3
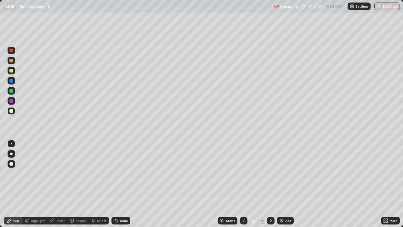
click at [13, 70] on div at bounding box center [11, 71] width 4 height 4
click at [11, 144] on div at bounding box center [11, 143] width 1 height 1
click at [10, 111] on div at bounding box center [11, 111] width 4 height 4
click at [11, 144] on div at bounding box center [11, 143] width 1 height 1
click at [98, 184] on div "Select" at bounding box center [99, 221] width 20 height 8
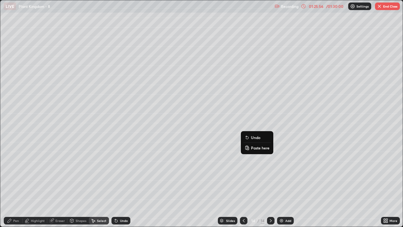
click at [258, 149] on p "Paste here" at bounding box center [260, 147] width 19 height 5
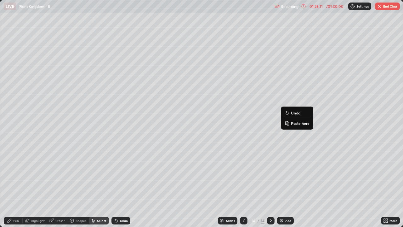
click at [242, 184] on div "0 ° Undo Copy Paste here Duplicate Duplicate to new slide Delete" at bounding box center [201, 113] width 403 height 226
click at [59, 184] on div "Eraser" at bounding box center [59, 220] width 9 height 3
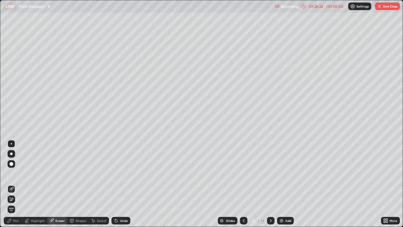
click at [18, 184] on div "Pen" at bounding box center [13, 221] width 19 height 8
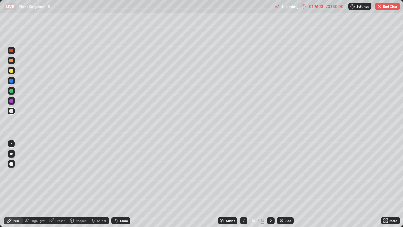
click at [11, 71] on div at bounding box center [11, 71] width 4 height 4
click at [11, 81] on div at bounding box center [11, 81] width 4 height 4
click at [11, 144] on div at bounding box center [11, 143] width 1 height 1
click at [10, 112] on div at bounding box center [11, 111] width 4 height 4
click at [12, 72] on div at bounding box center [11, 71] width 4 height 4
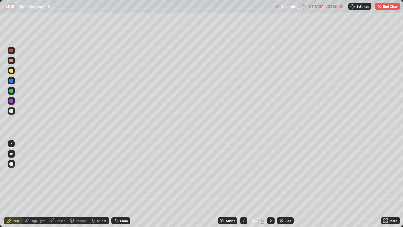
click at [10, 92] on div at bounding box center [11, 91] width 4 height 4
click at [59, 184] on div "Eraser" at bounding box center [59, 220] width 9 height 3
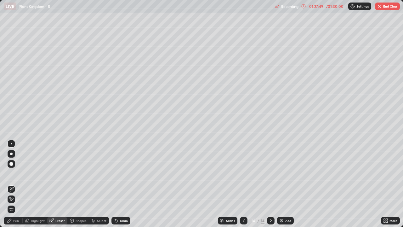
click at [15, 184] on div "Pen" at bounding box center [16, 220] width 6 height 3
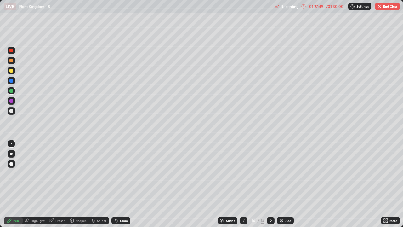
click at [13, 91] on div at bounding box center [11, 91] width 4 height 4
click at [11, 154] on div at bounding box center [11, 153] width 3 height 3
click at [10, 72] on div at bounding box center [12, 71] width 8 height 8
click at [11, 143] on div at bounding box center [11, 143] width 1 height 1
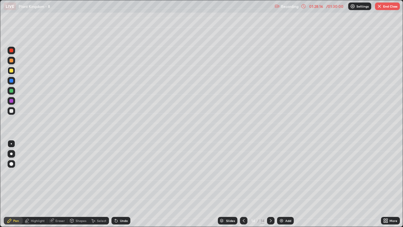
click at [11, 111] on div at bounding box center [11, 111] width 4 height 4
click at [123, 184] on div "Undo" at bounding box center [124, 220] width 8 height 3
click at [11, 111] on div at bounding box center [11, 111] width 4 height 4
click at [10, 156] on div at bounding box center [12, 154] width 8 height 8
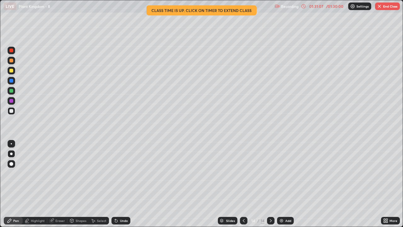
click at [385, 7] on button "End Class" at bounding box center [387, 7] width 25 height 8
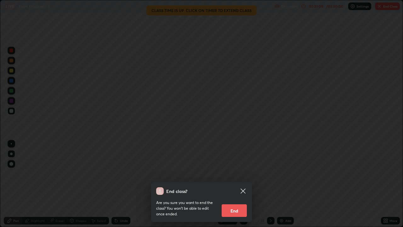
click at [244, 184] on icon at bounding box center [243, 191] width 8 height 8
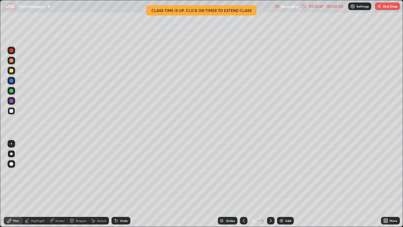
click at [387, 8] on button "End Class" at bounding box center [387, 7] width 25 height 8
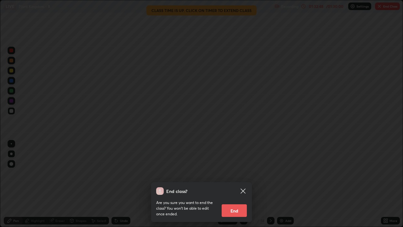
click at [244, 184] on button "End" at bounding box center [234, 210] width 25 height 13
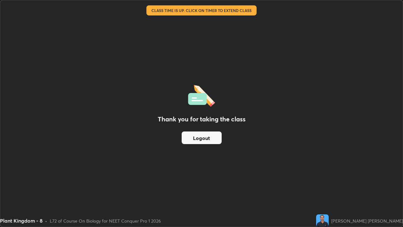
click at [207, 139] on button "Logout" at bounding box center [202, 137] width 40 height 13
